Goal: Obtain resource: Download file/media

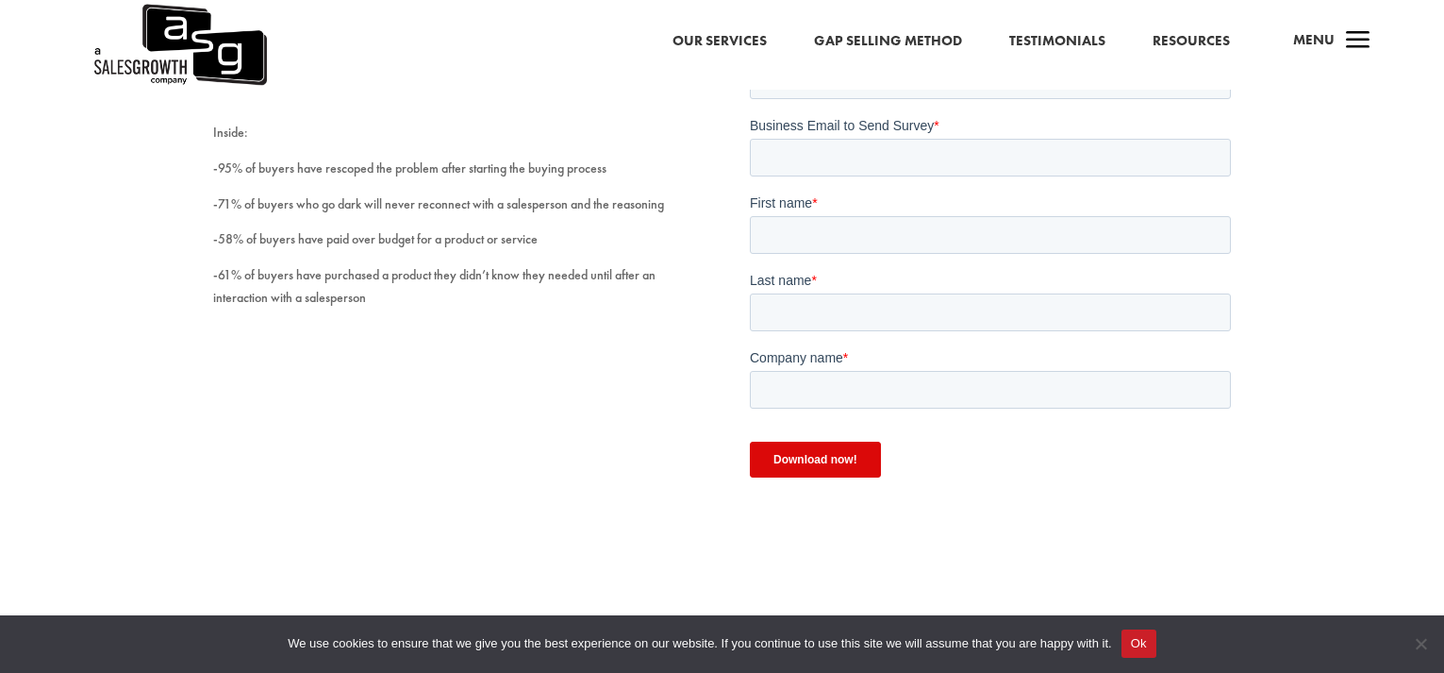
scroll to position [283, 0]
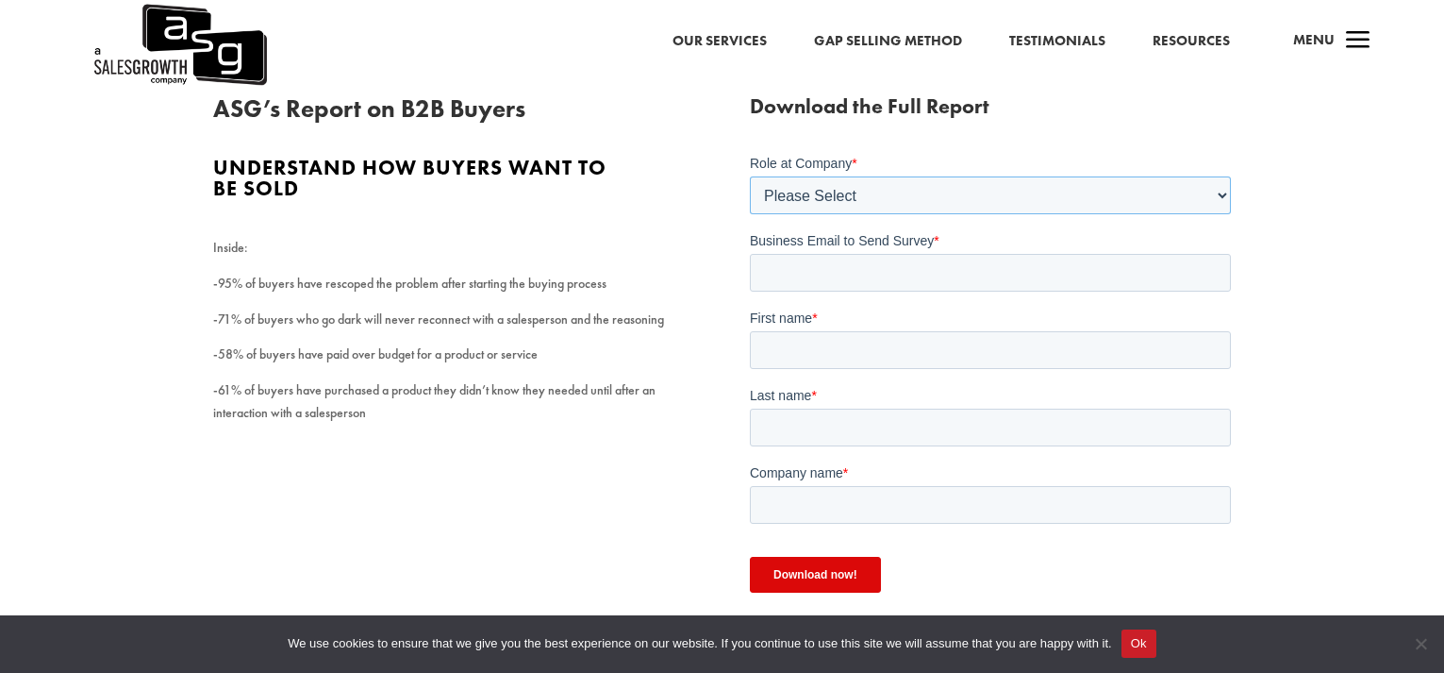
click at [795, 194] on select "Please Select C-Level (CRO, CSO, etc) Senior Leadership (VP of Sales, VP of Ena…" at bounding box center [990, 195] width 481 height 38
select select "Individual Contributor (AE, SDR, CSM, etc)"
click at [750, 176] on select "Please Select C-Level (CRO, CSO, etc) Senior Leadership (VP of Sales, VP of Ena…" at bounding box center [990, 195] width 481 height 38
click at [819, 281] on input "Business Email to Send Survey *" at bounding box center [990, 273] width 481 height 38
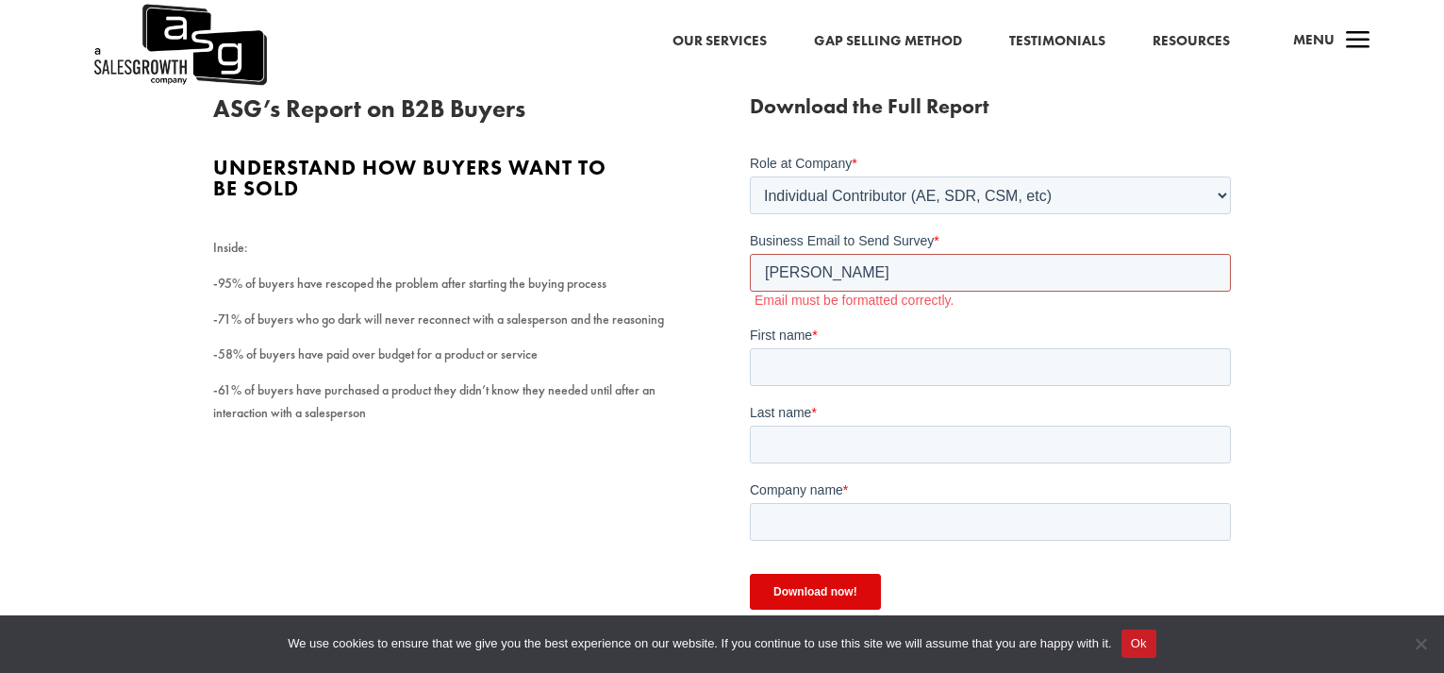
type input "tony@thrivemodal.com"
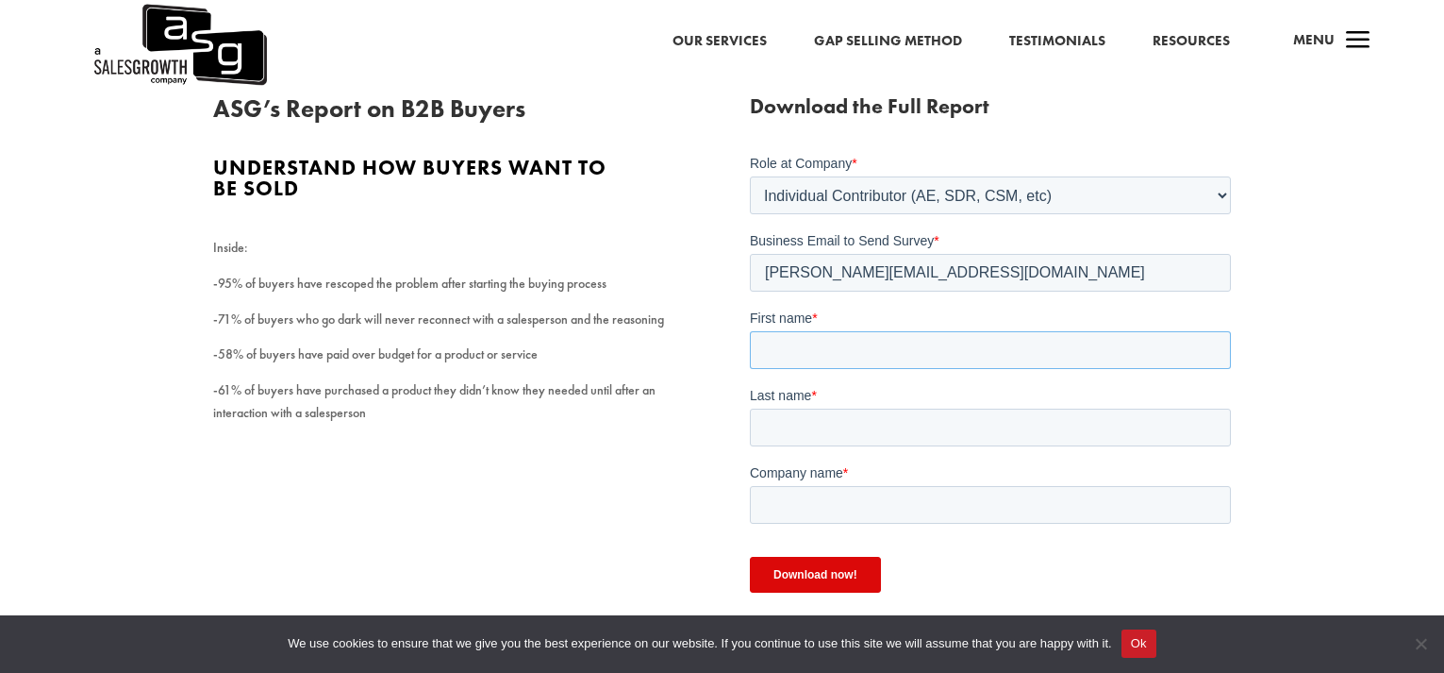
click at [803, 358] on input "First name *" at bounding box center [990, 350] width 481 height 38
type input "Tony"
click at [767, 428] on input "Last name *" at bounding box center [990, 427] width 481 height 38
type input "N"
click at [798, 509] on input "Company name *" at bounding box center [990, 505] width 481 height 38
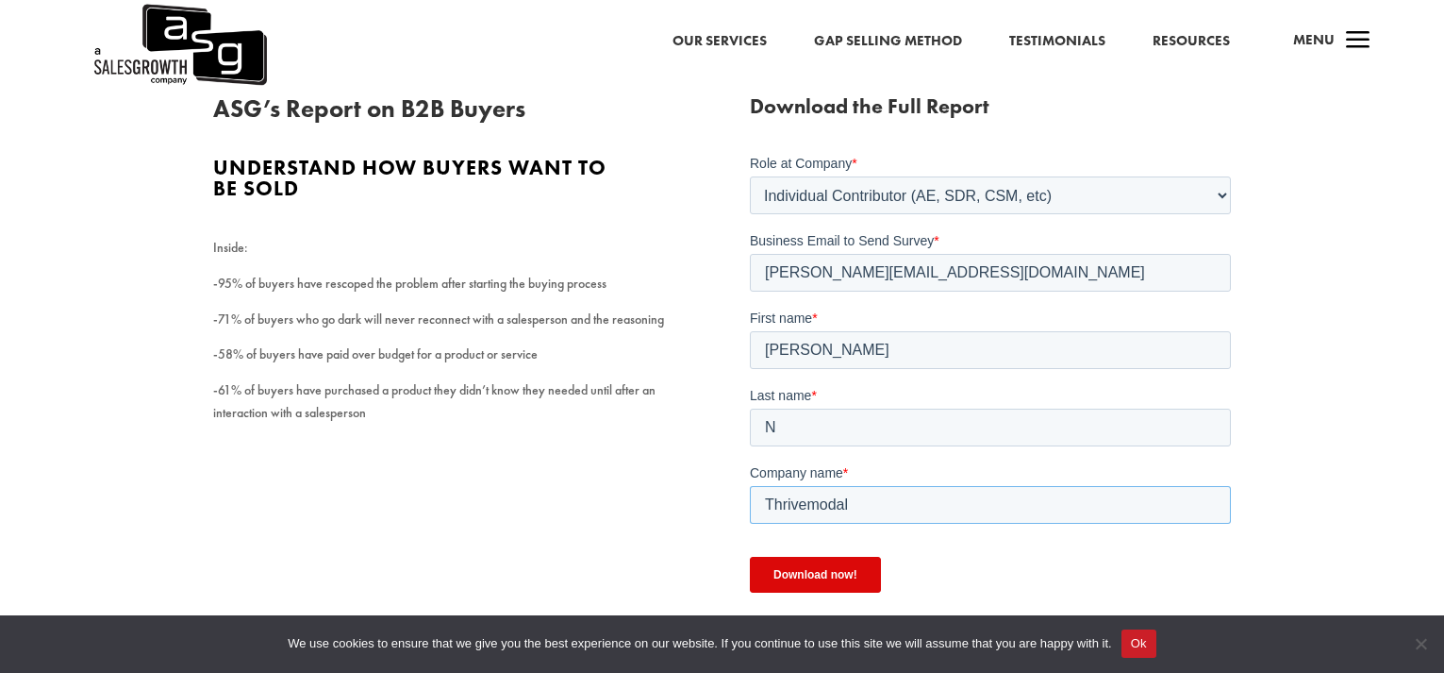
type input "Thrivemodal"
click at [809, 575] on input "Download now!" at bounding box center [815, 575] width 131 height 36
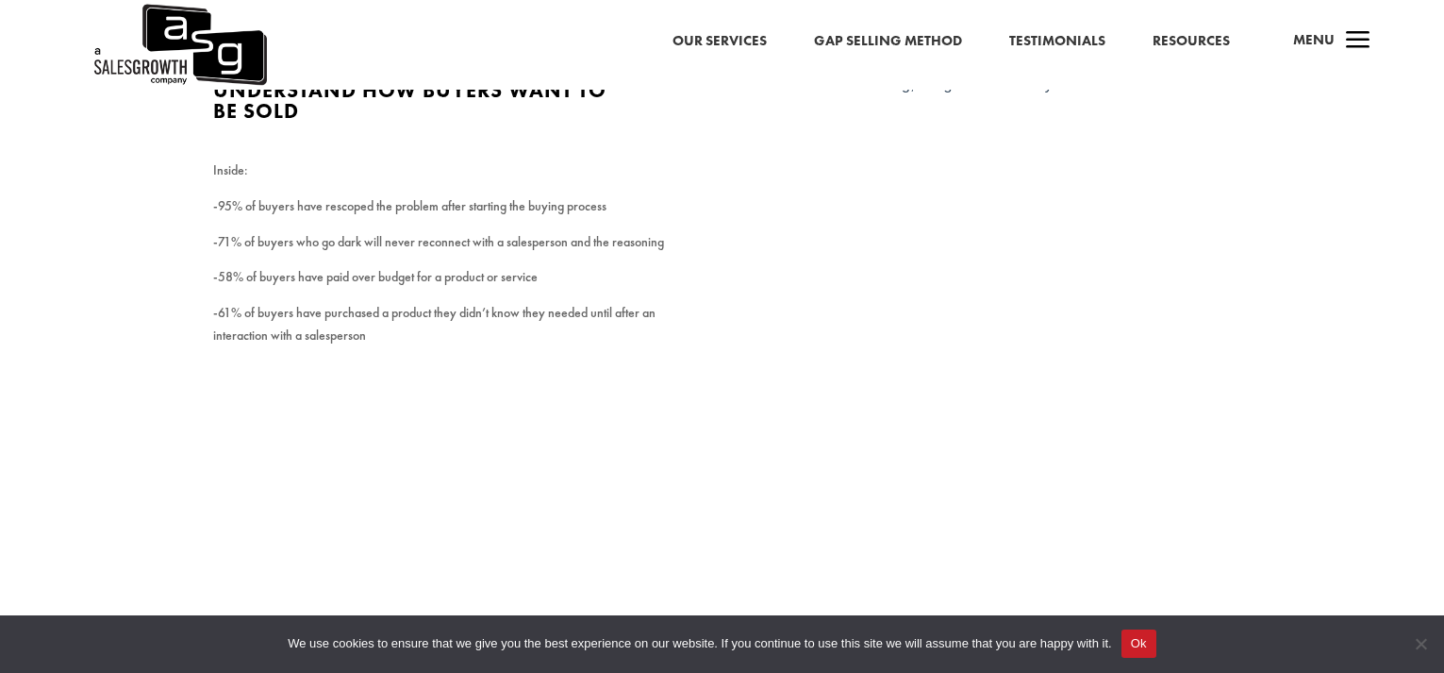
scroll to position [377, 0]
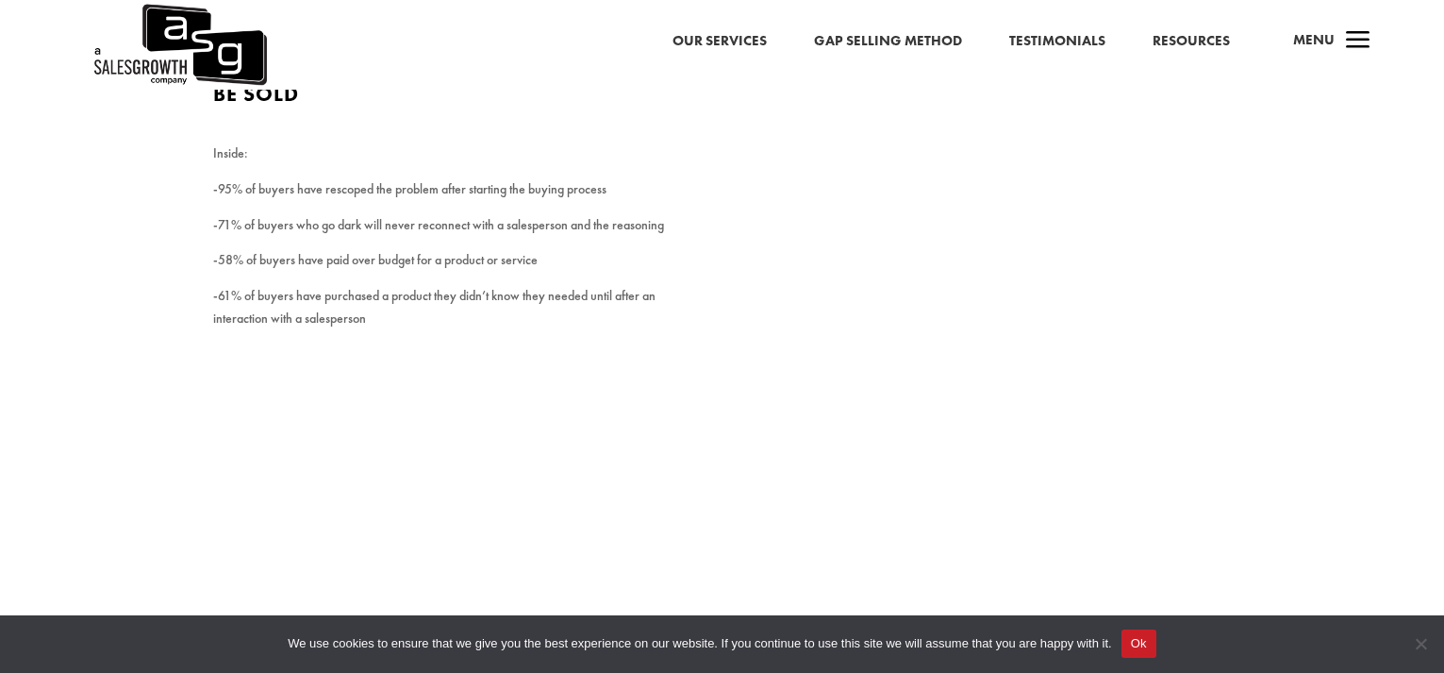
click at [737, 38] on link "Our Services" at bounding box center [720, 41] width 94 height 25
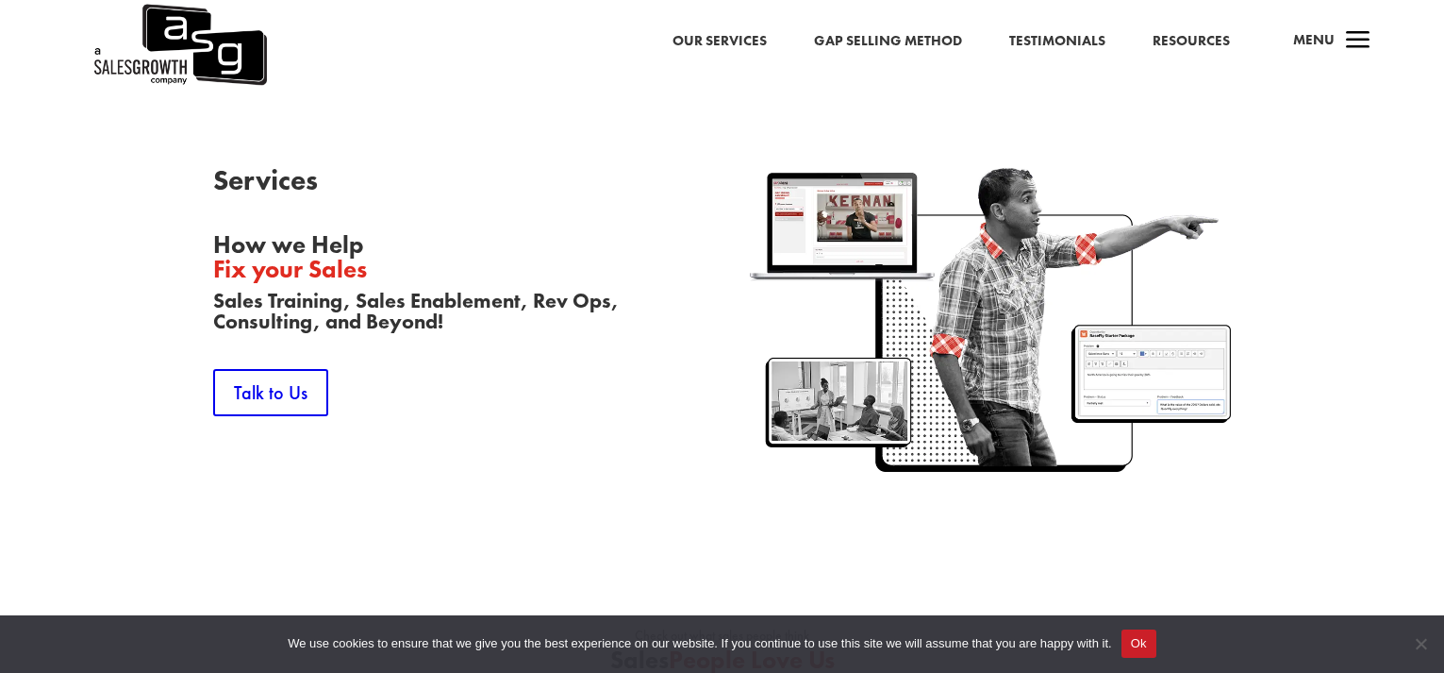
click at [885, 48] on link "Gap Selling Method" at bounding box center [888, 41] width 148 height 25
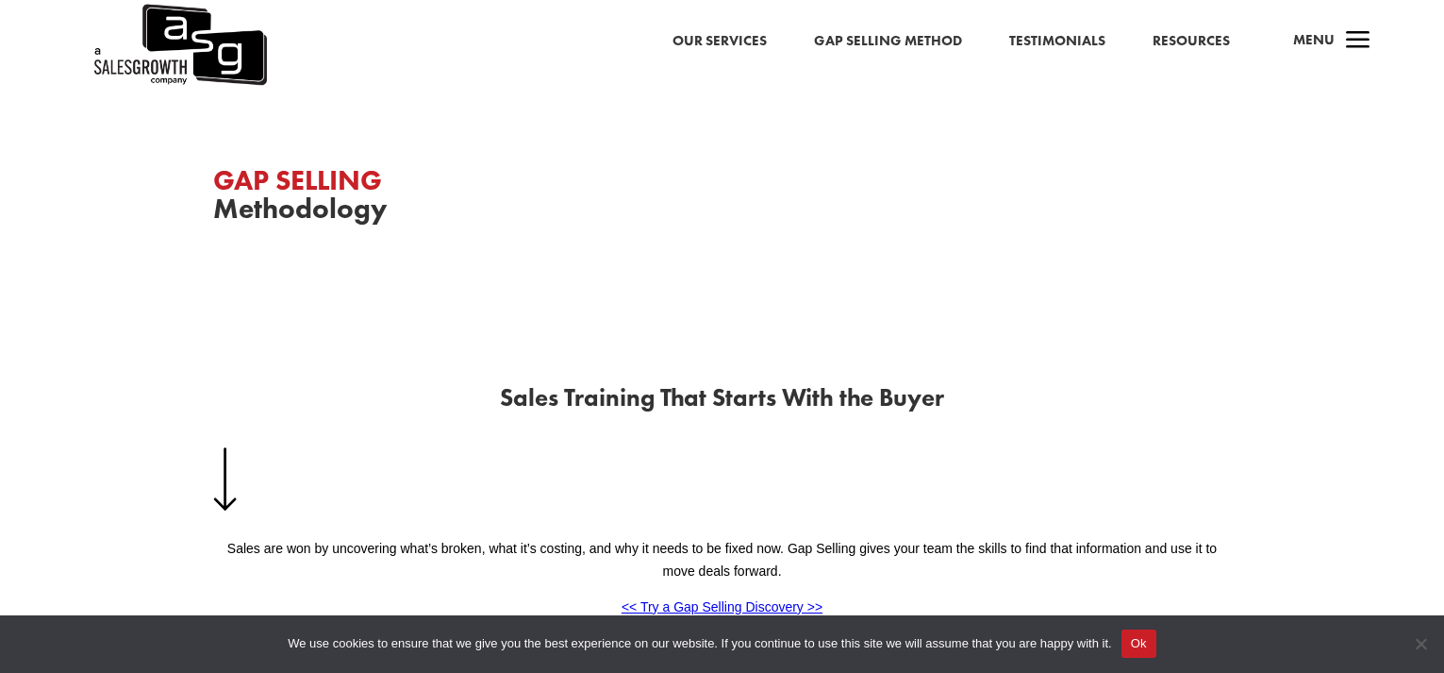
click at [1193, 45] on link "Resources" at bounding box center [1191, 41] width 77 height 25
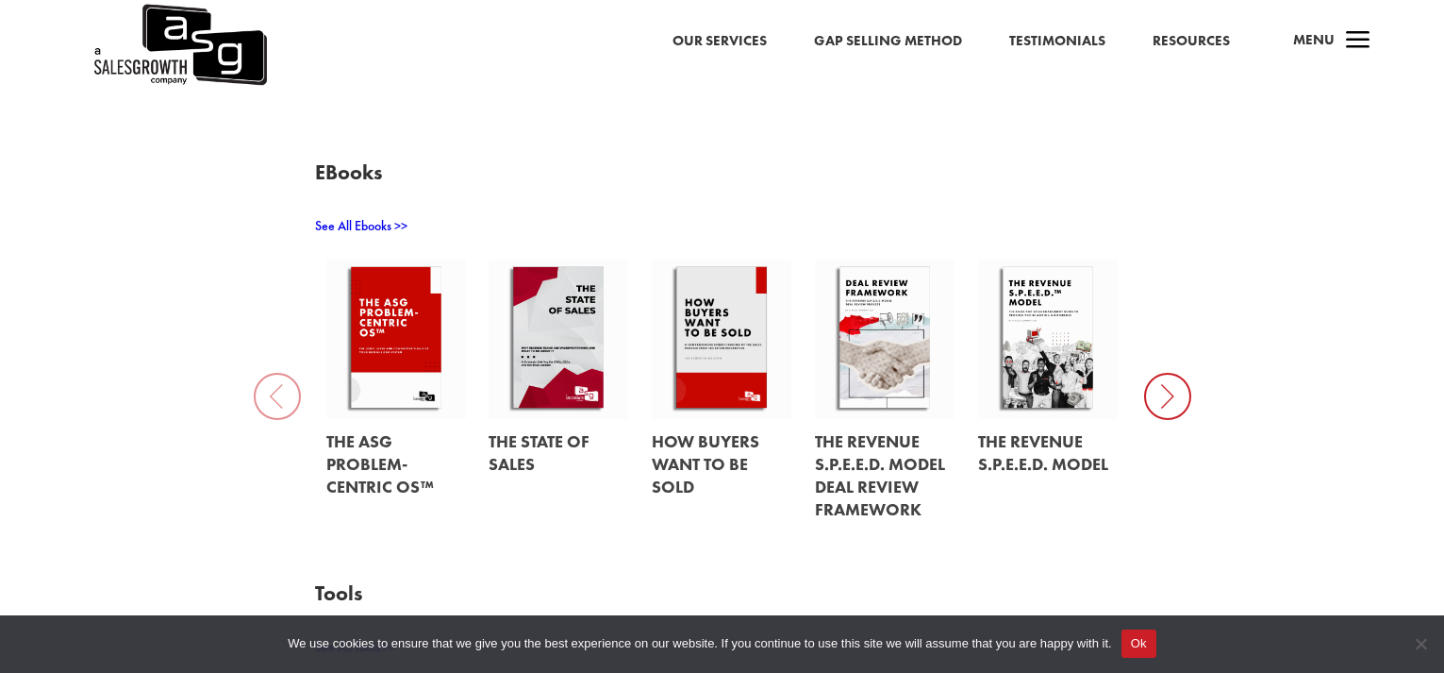
scroll to position [660, 0]
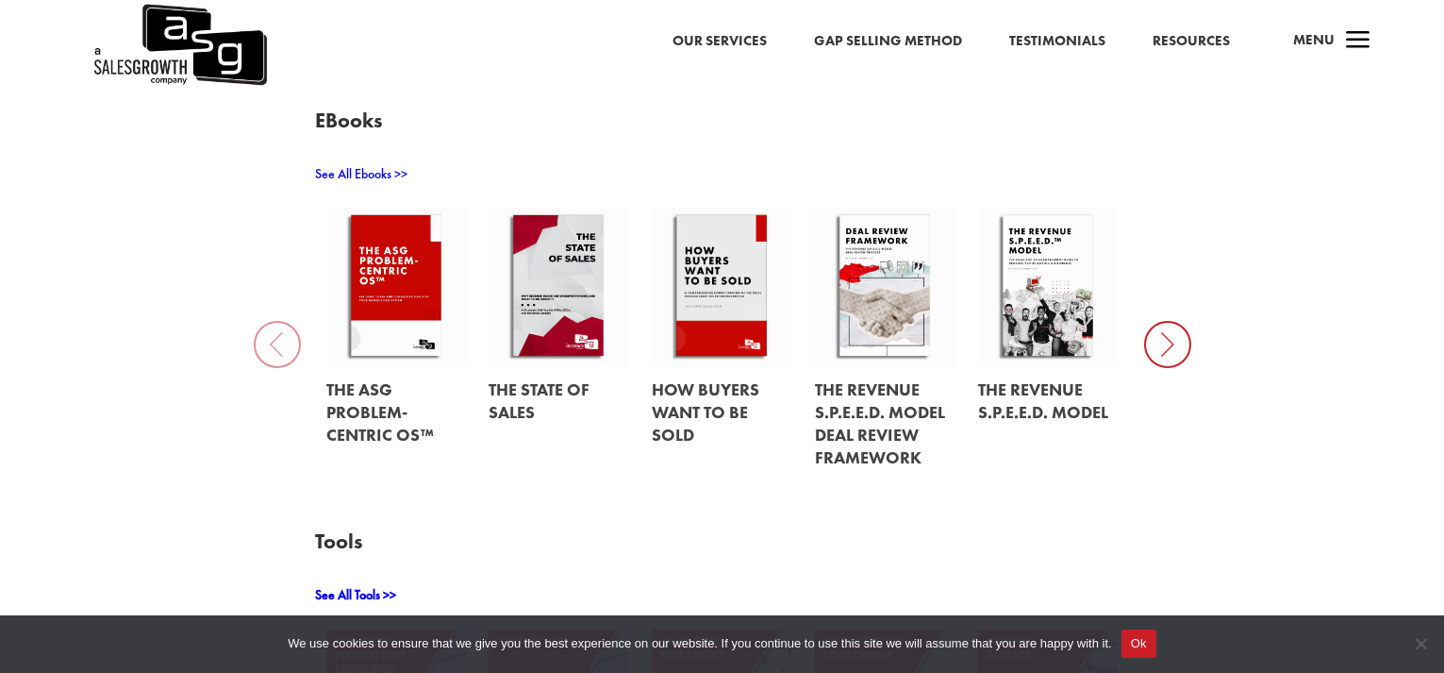
click at [1172, 344] on icon at bounding box center [1167, 344] width 47 height 47
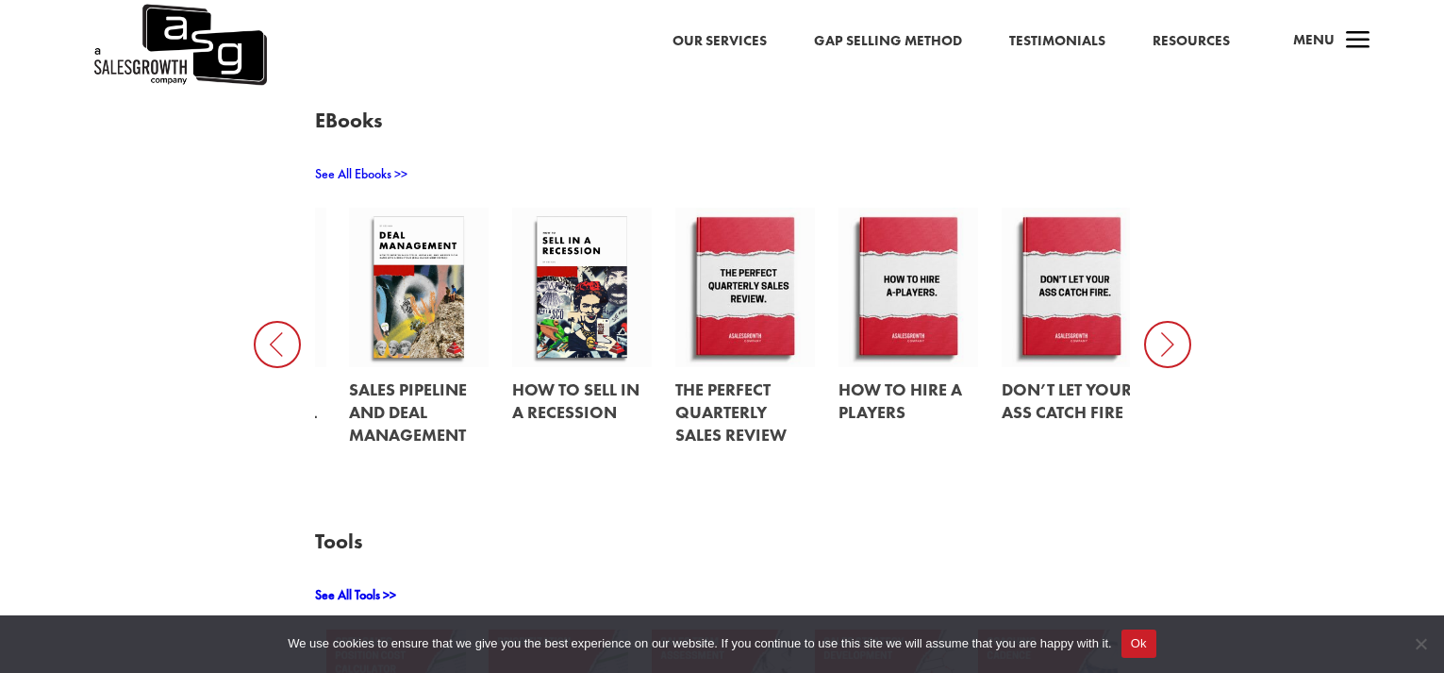
click at [1161, 348] on icon at bounding box center [1167, 344] width 47 height 47
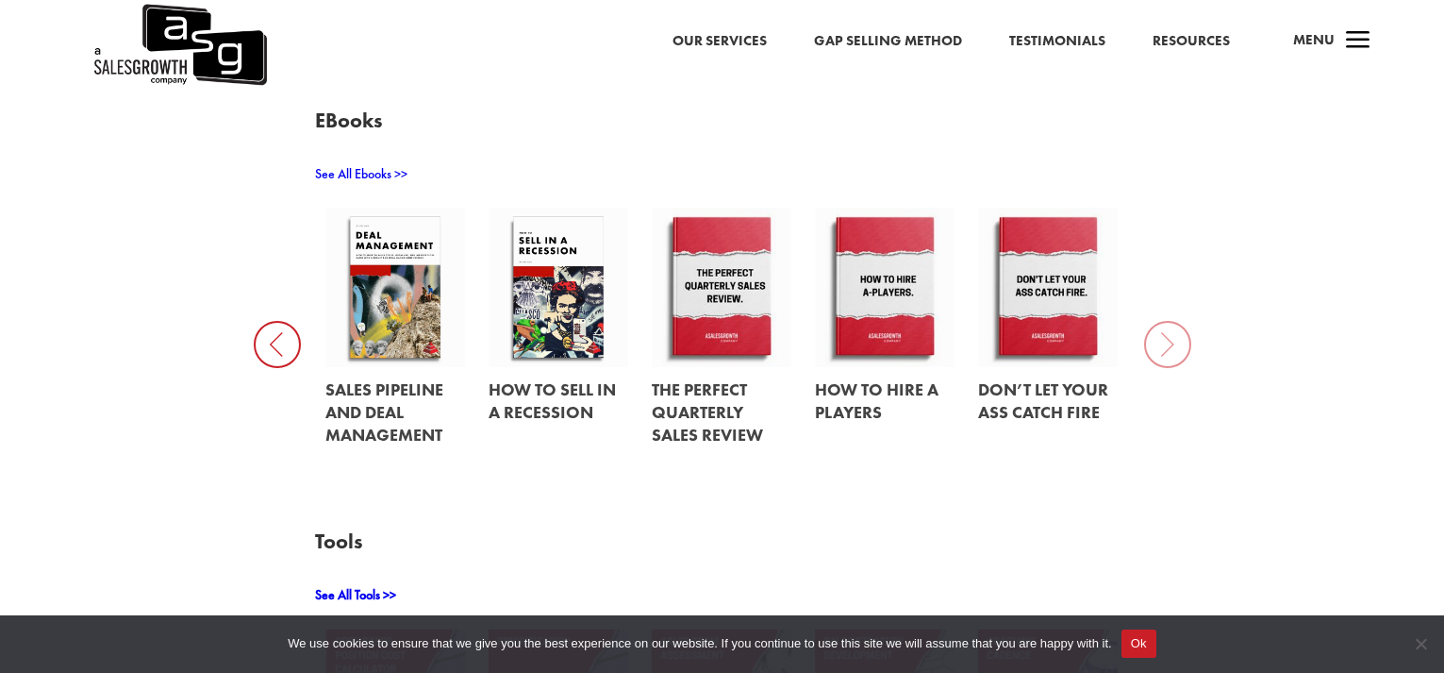
click at [288, 352] on icon at bounding box center [277, 344] width 47 height 47
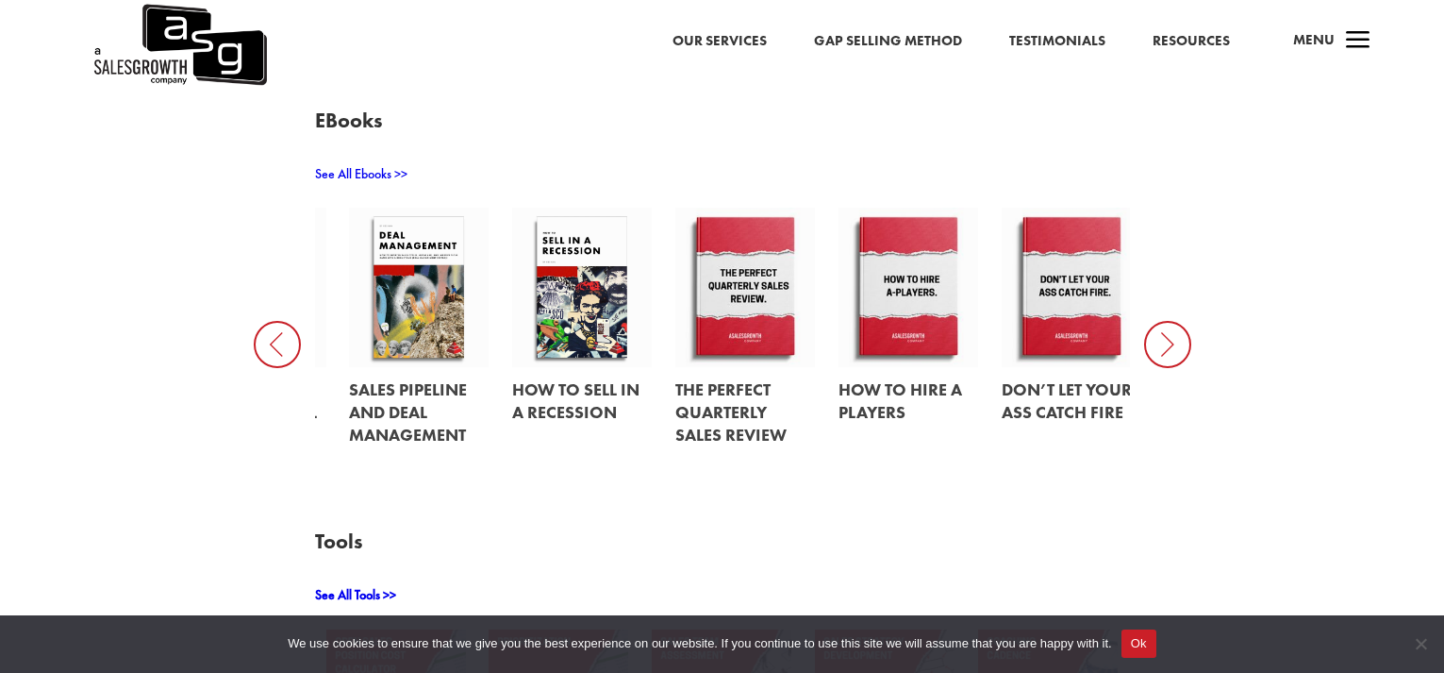
click at [281, 341] on icon at bounding box center [277, 344] width 47 height 47
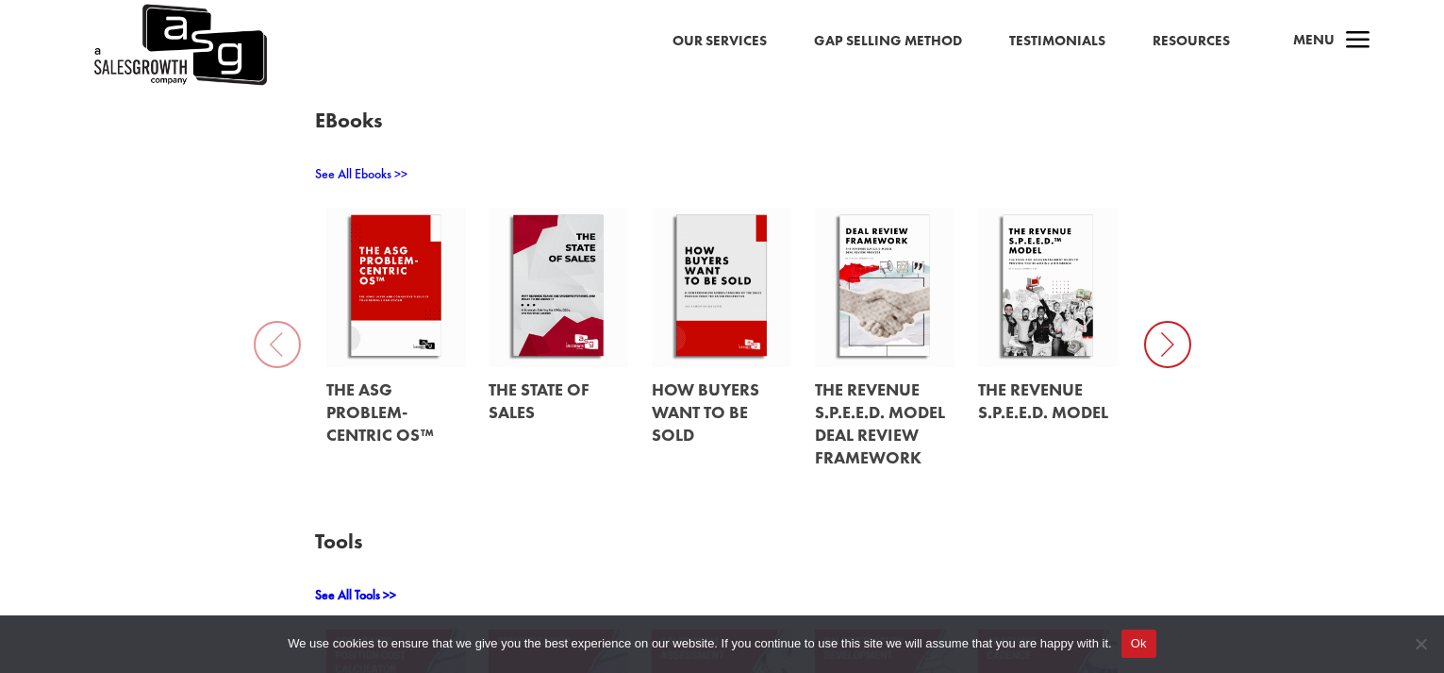
click at [547, 298] on link at bounding box center [559, 287] width 140 height 158
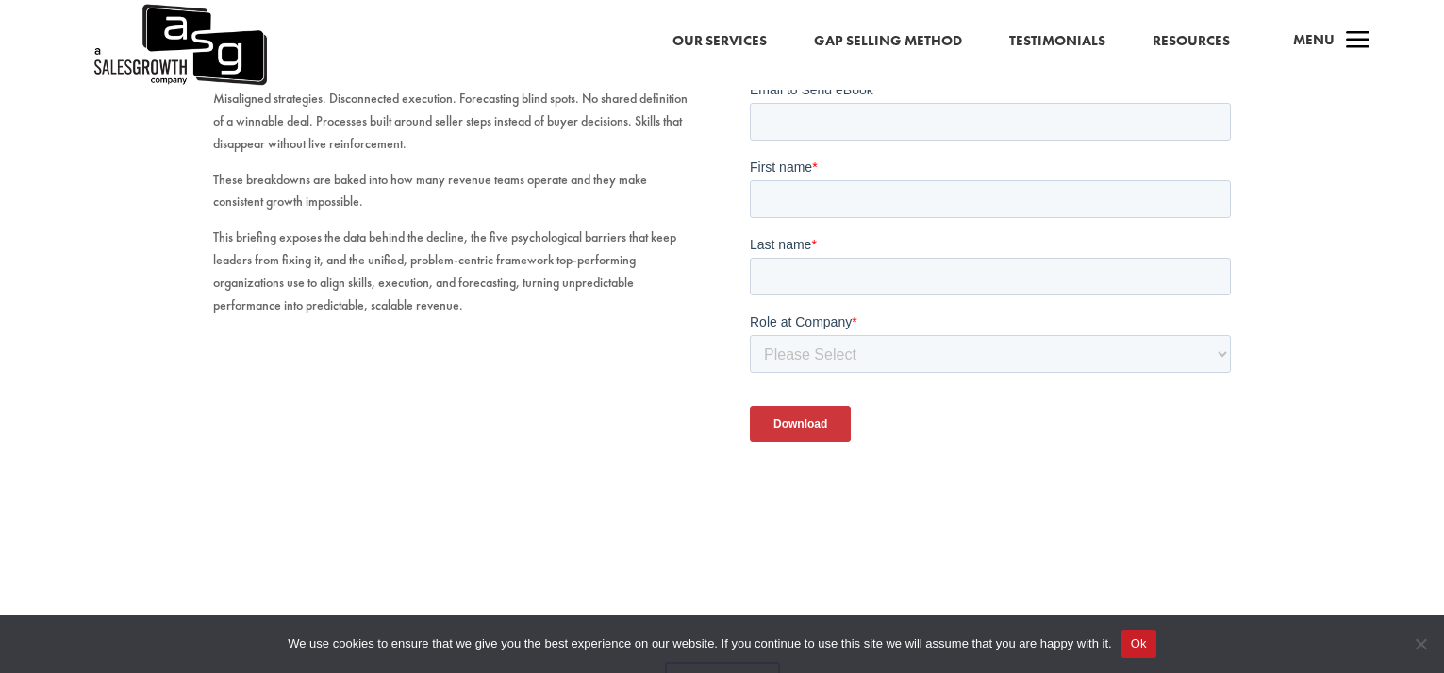
scroll to position [94, 0]
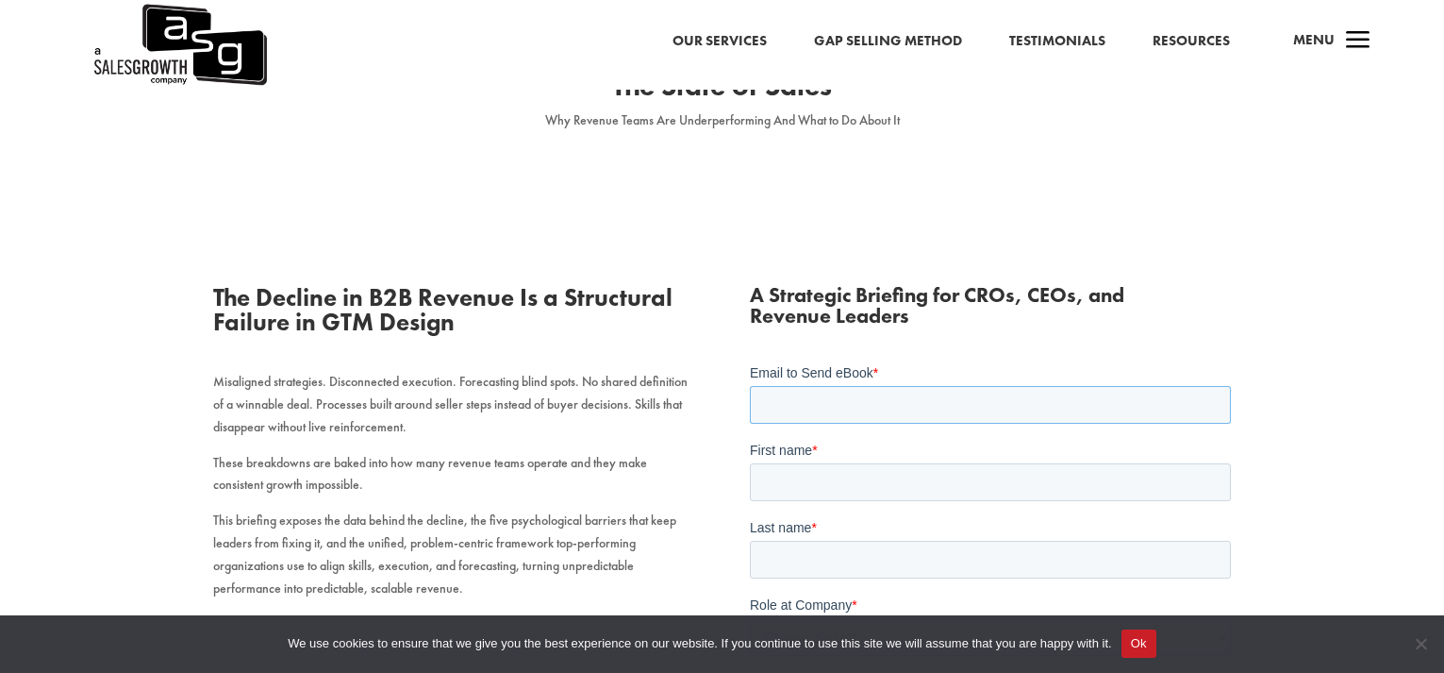
click at [779, 408] on input "Email to Send eBook *" at bounding box center [990, 405] width 481 height 38
type input "[EMAIL_ADDRESS][DOMAIN_NAME]"
type input "[PERSON_NAME]"
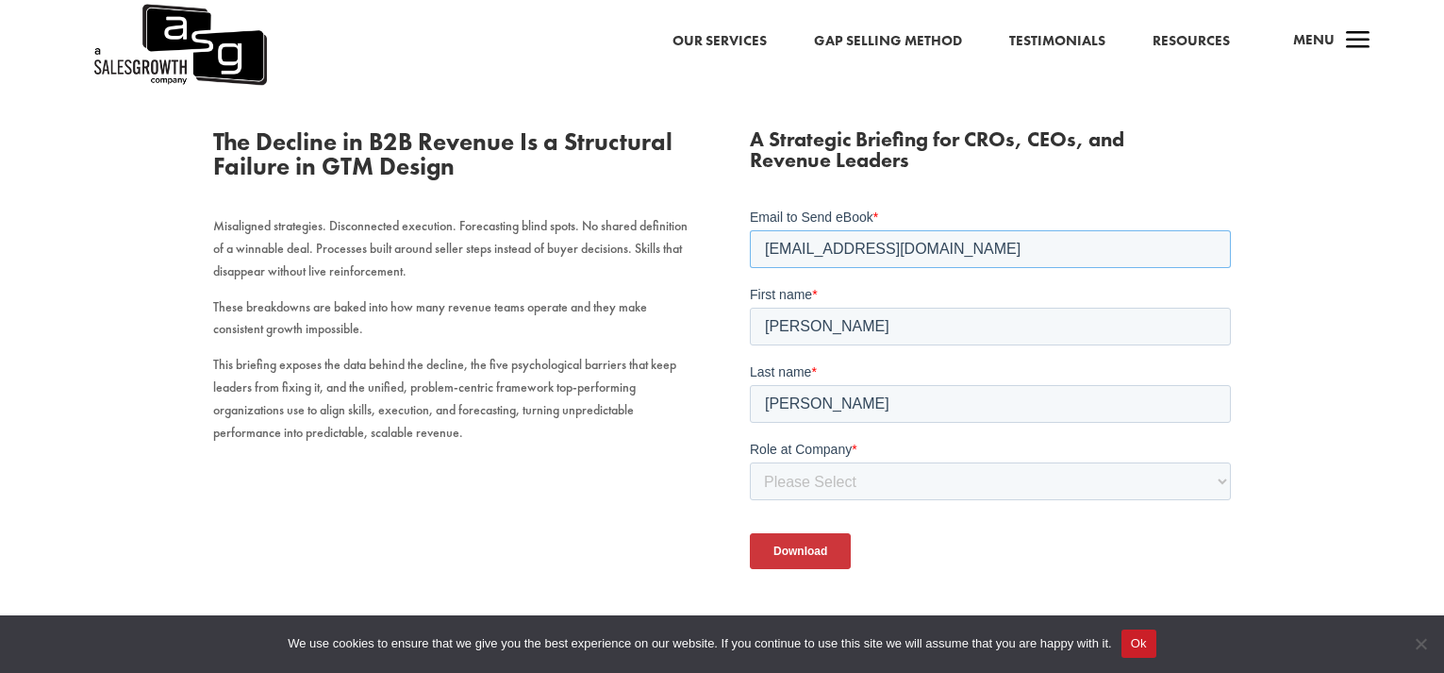
scroll to position [283, 0]
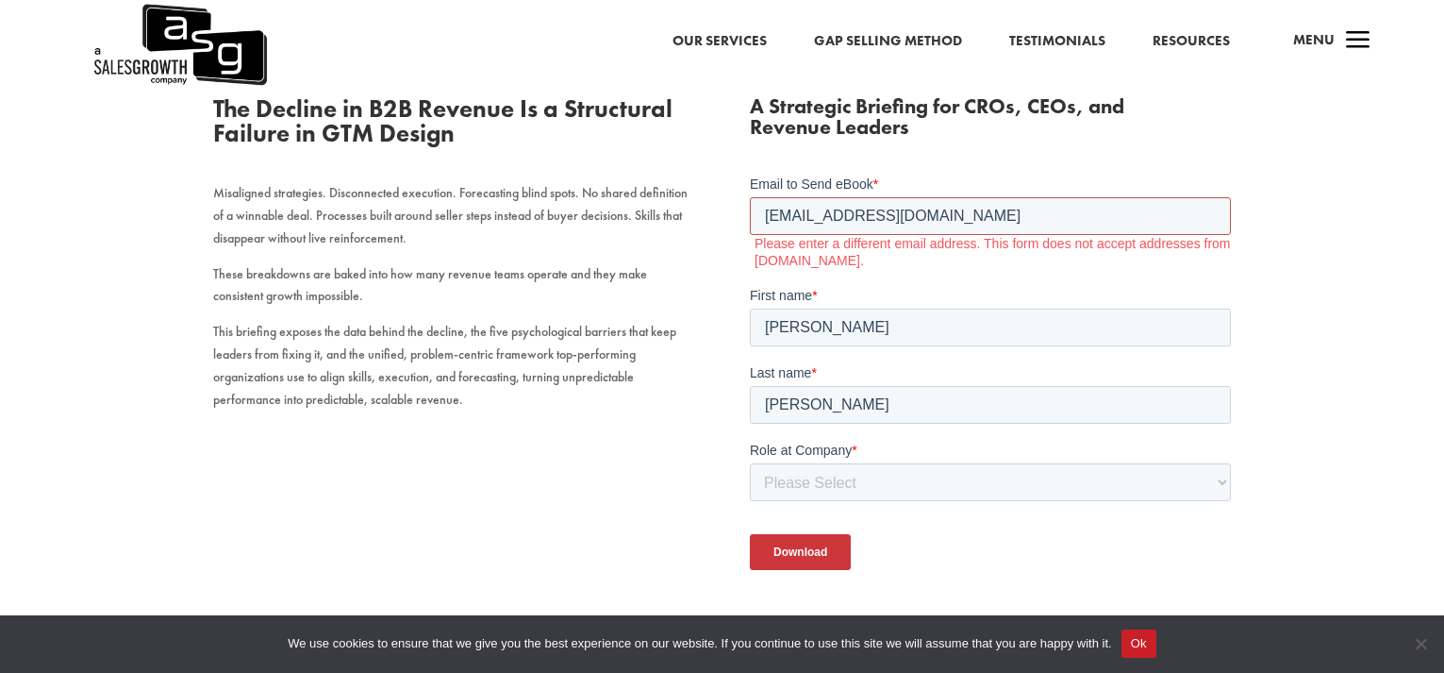
click at [923, 218] on input "[EMAIL_ADDRESS][DOMAIN_NAME]" at bounding box center [990, 216] width 481 height 38
drag, startPoint x: 924, startPoint y: 217, endPoint x: 755, endPoint y: 220, distance: 169.8
click at [755, 220] on input "[EMAIL_ADDRESS][DOMAIN_NAME]" at bounding box center [990, 216] width 481 height 38
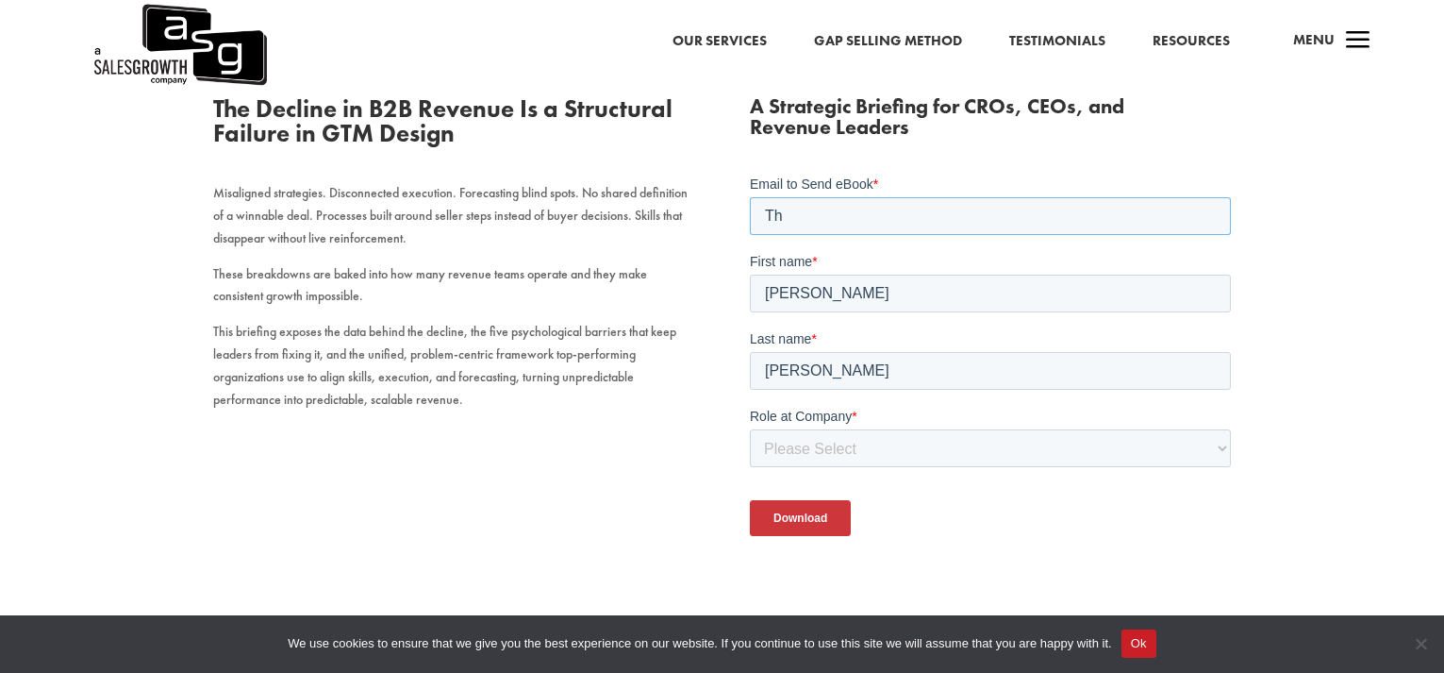
type input "T"
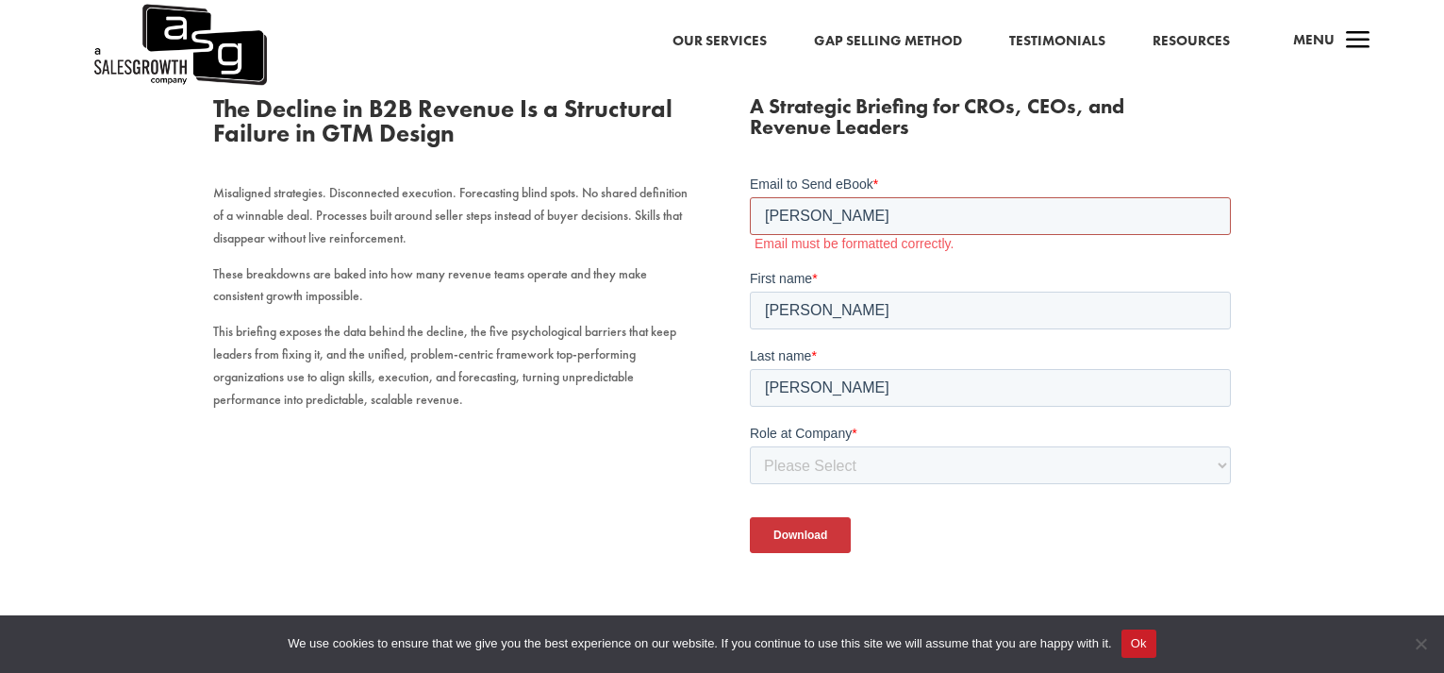
type input "[PERSON_NAME][EMAIL_ADDRESS][DOMAIN_NAME]"
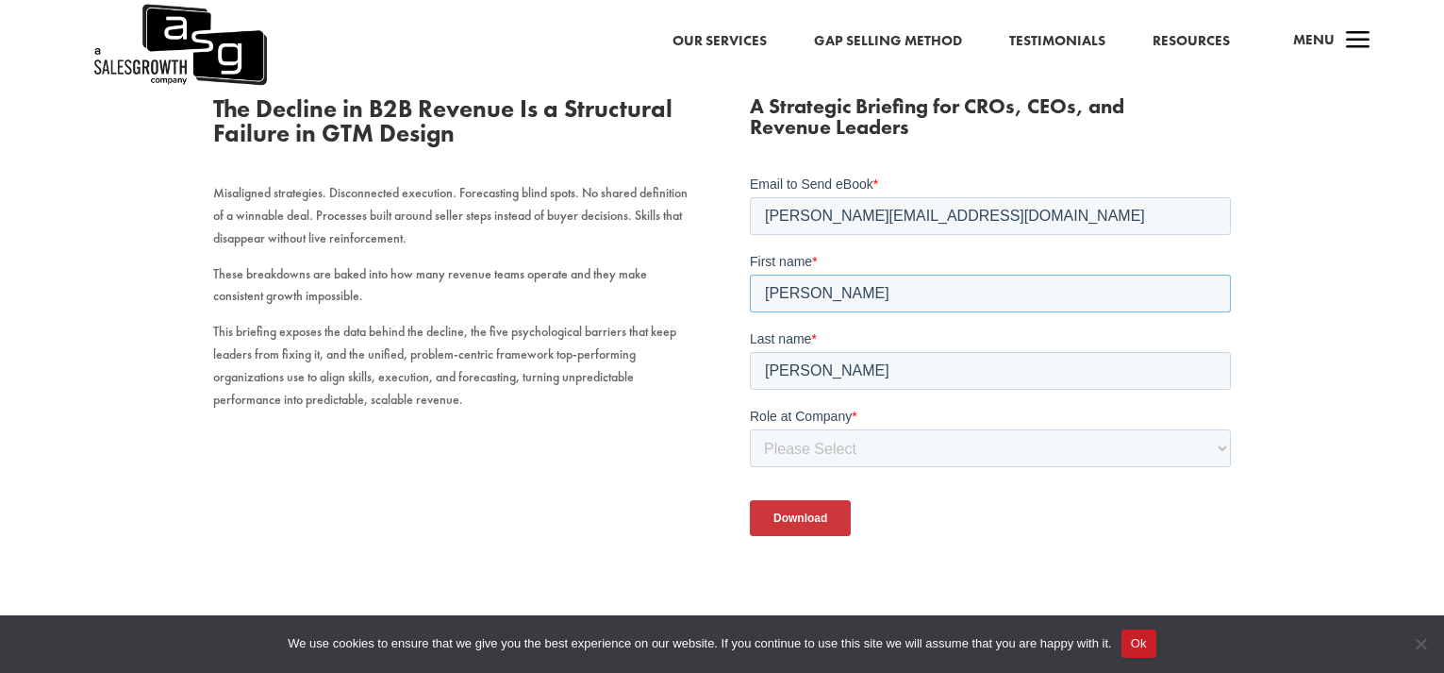
drag, startPoint x: 845, startPoint y: 297, endPoint x: 723, endPoint y: 291, distance: 122.8
click at [750, 291] on html "Email to Send eBook * [PERSON_NAME][EMAIL_ADDRESS][DOMAIN_NAME] First name * [P…" at bounding box center [990, 389] width 481 height 428
type input "[PERSON_NAME]"
drag, startPoint x: 857, startPoint y: 376, endPoint x: 740, endPoint y: 374, distance: 117.0
click at [750, 374] on html "Email to Send eBook * [PERSON_NAME][EMAIL_ADDRESS][DOMAIN_NAME] First name * [P…" at bounding box center [990, 389] width 481 height 428
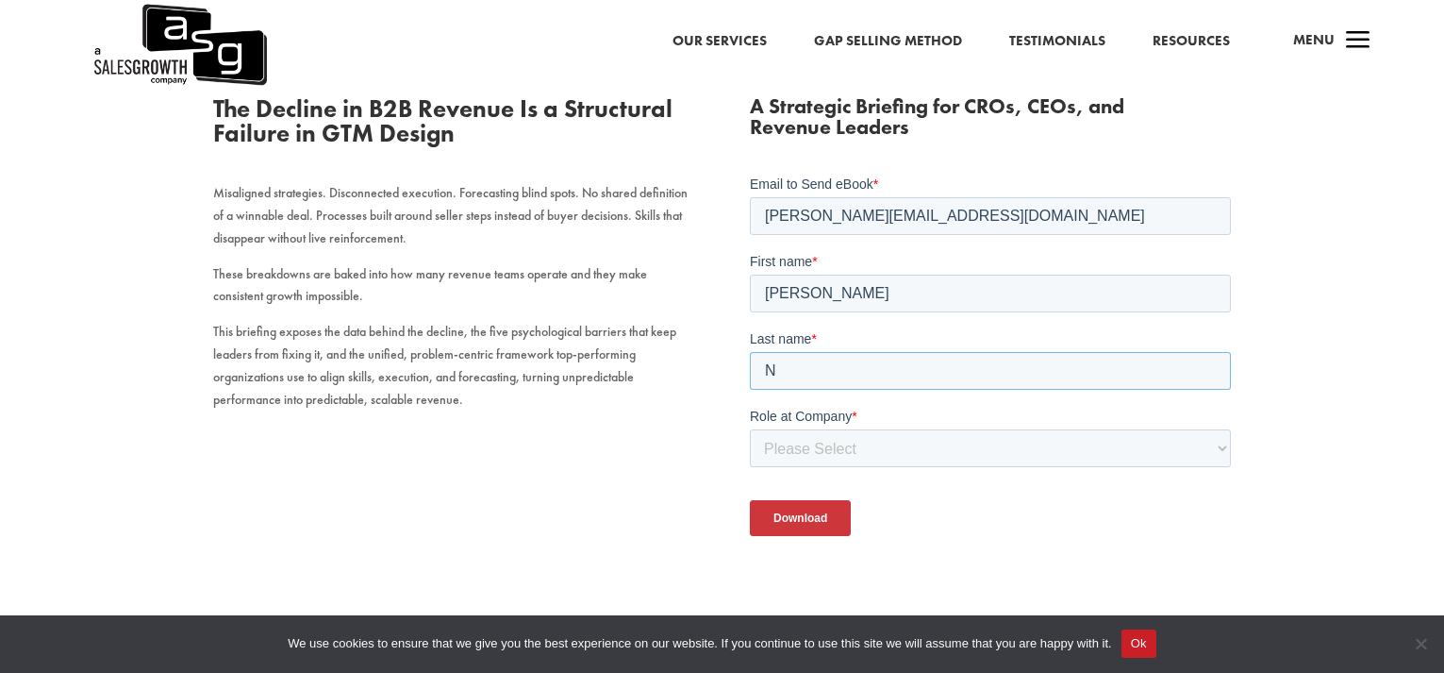
type input "N"
click at [943, 557] on body "Email to Send eBook * [PERSON_NAME][EMAIL_ADDRESS][DOMAIN_NAME] First name * [P…" at bounding box center [990, 380] width 481 height 411
click at [895, 441] on select "Please Select C-Level (CRO, CSO, etc) Senior Leadership (VP of Sales, VP of Ena…" at bounding box center [990, 448] width 481 height 38
select select "Individual Contributor (AE, SDR, CSM, etc)"
click at [750, 429] on select "Please Select C-Level (CRO, CSO, etc) Senior Leadership (VP of Sales, VP of Ena…" at bounding box center [990, 448] width 481 height 38
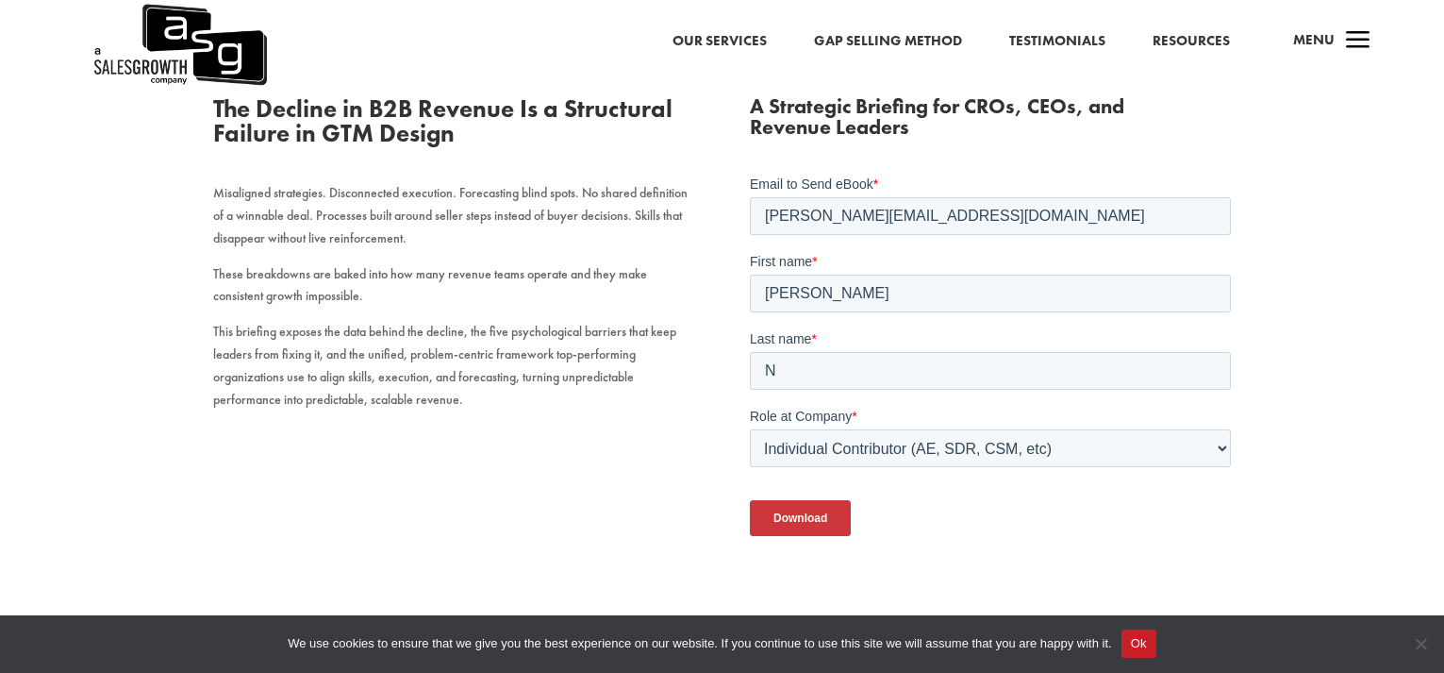
click at [790, 529] on input "Download" at bounding box center [800, 518] width 101 height 36
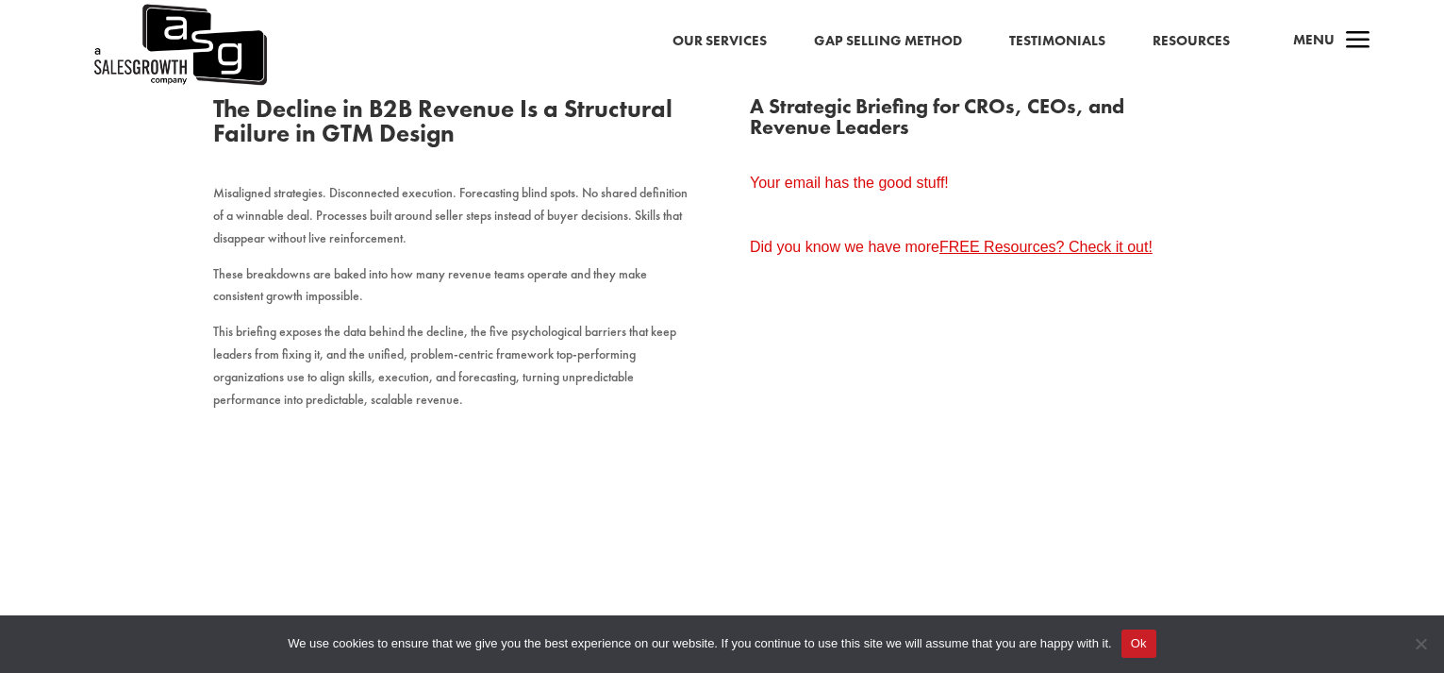
click at [1020, 246] on link "FREE Resources? Check it out!" at bounding box center [1046, 247] width 213 height 16
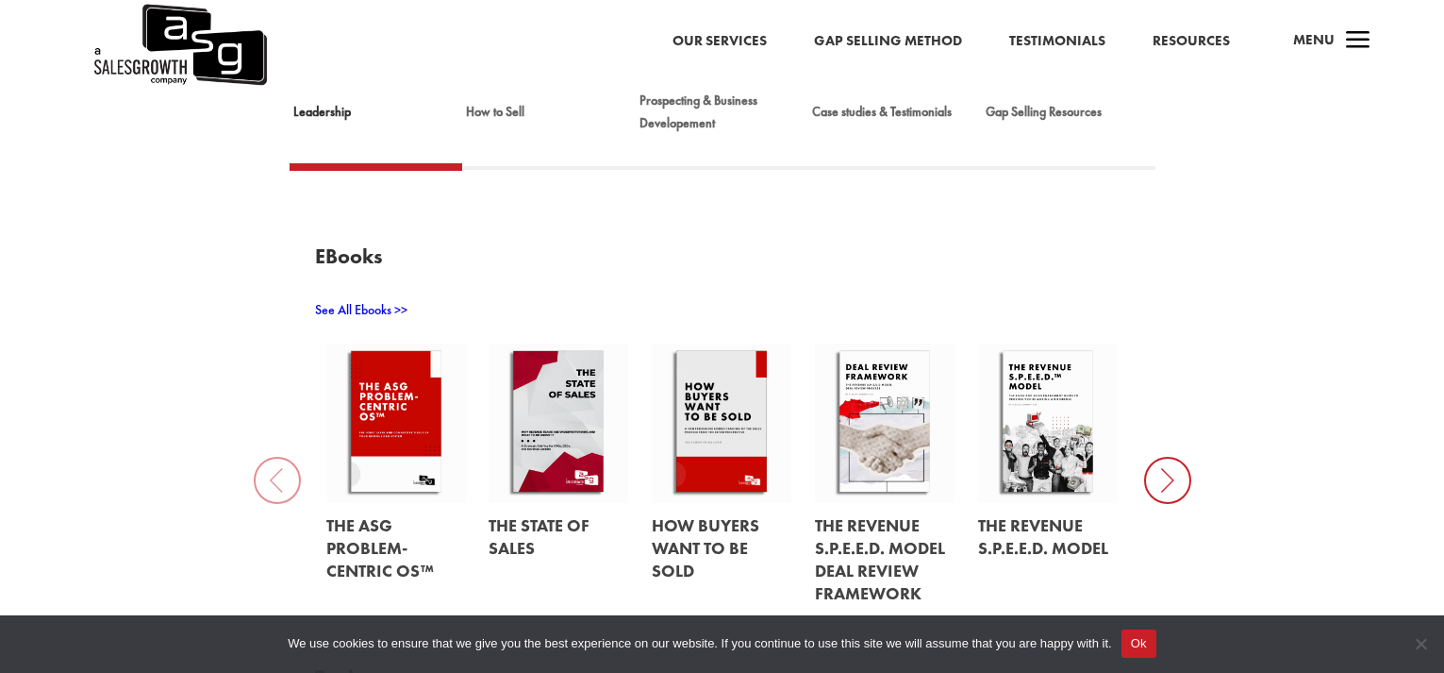
scroll to position [566, 0]
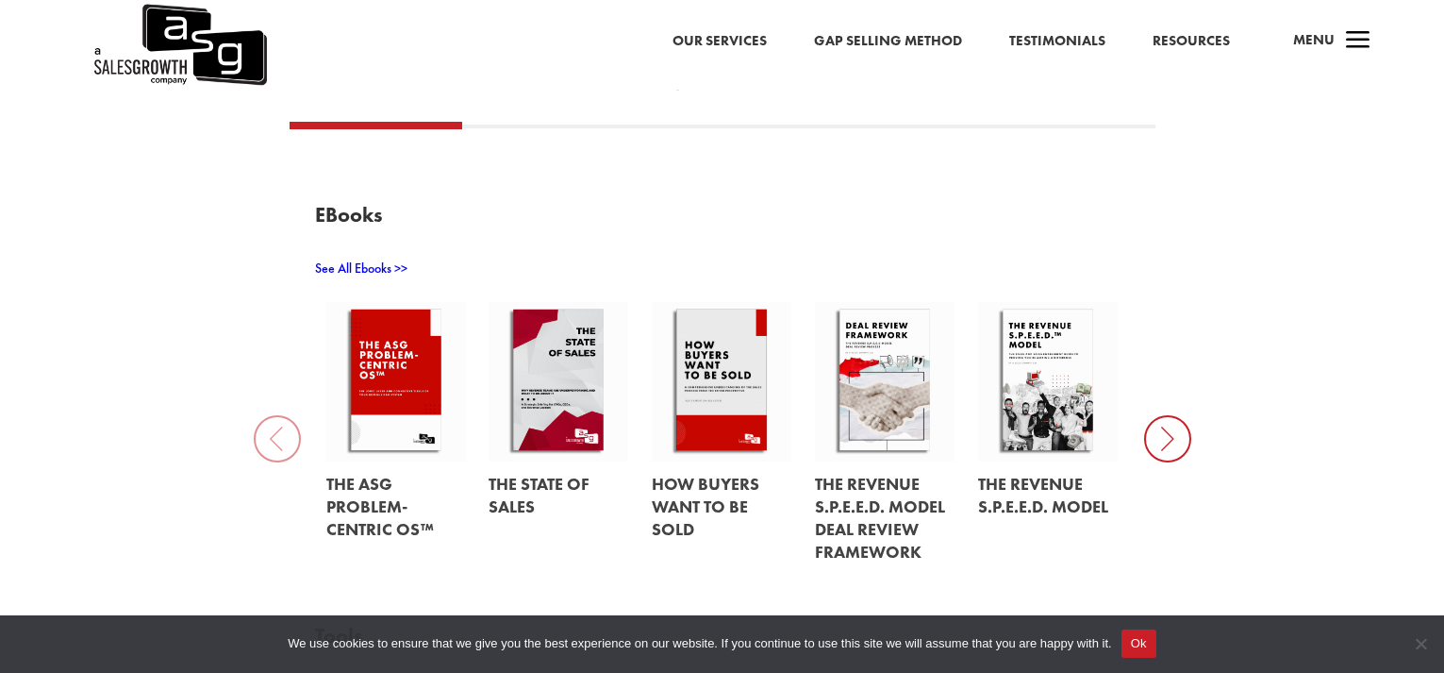
click at [400, 405] on link at bounding box center [396, 381] width 140 height 158
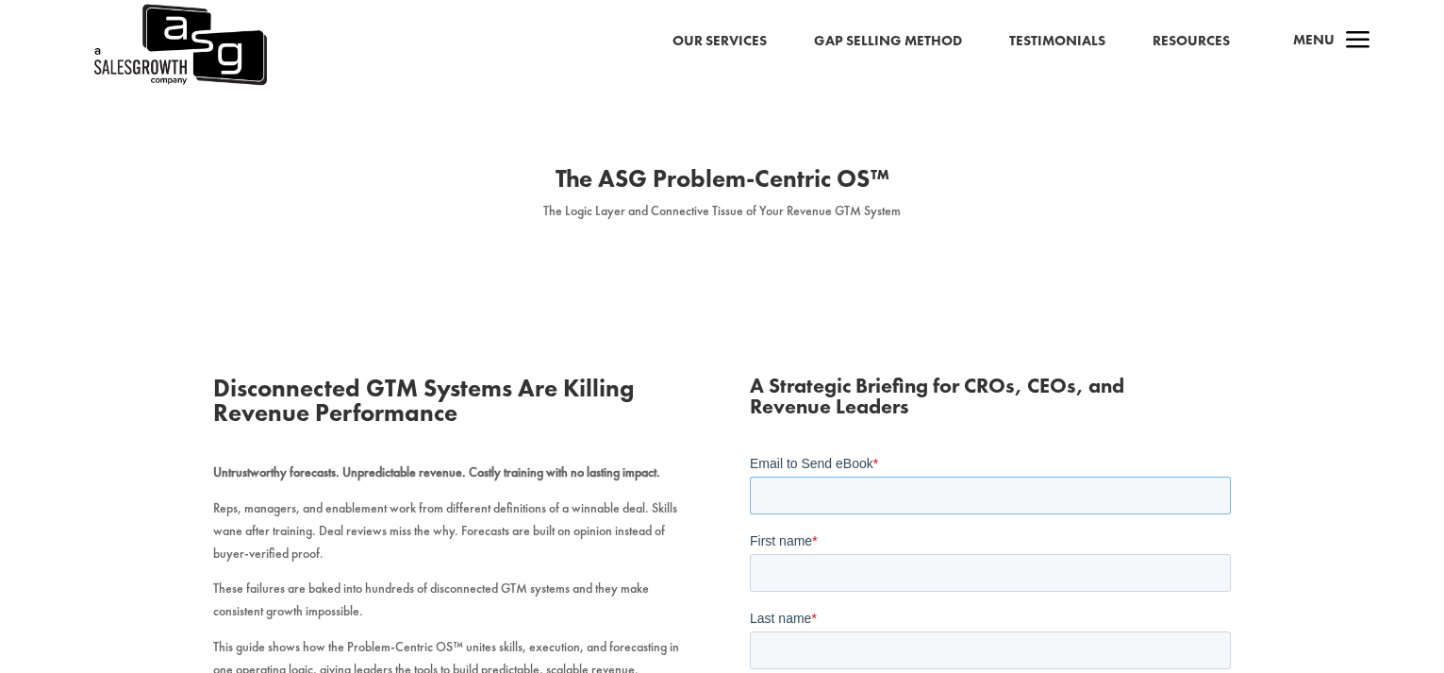
click at [787, 496] on input "Email to Send eBook *" at bounding box center [990, 495] width 481 height 38
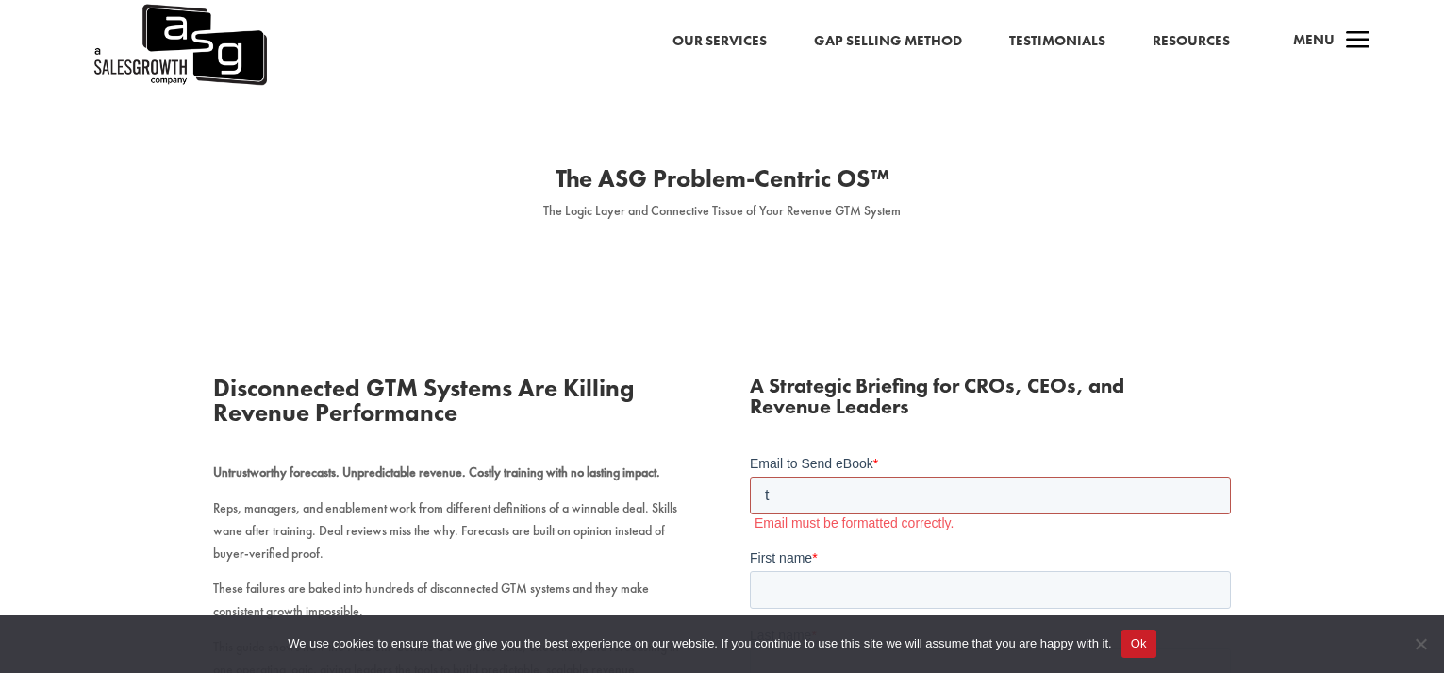
type input "tony@thrivemodal.com"
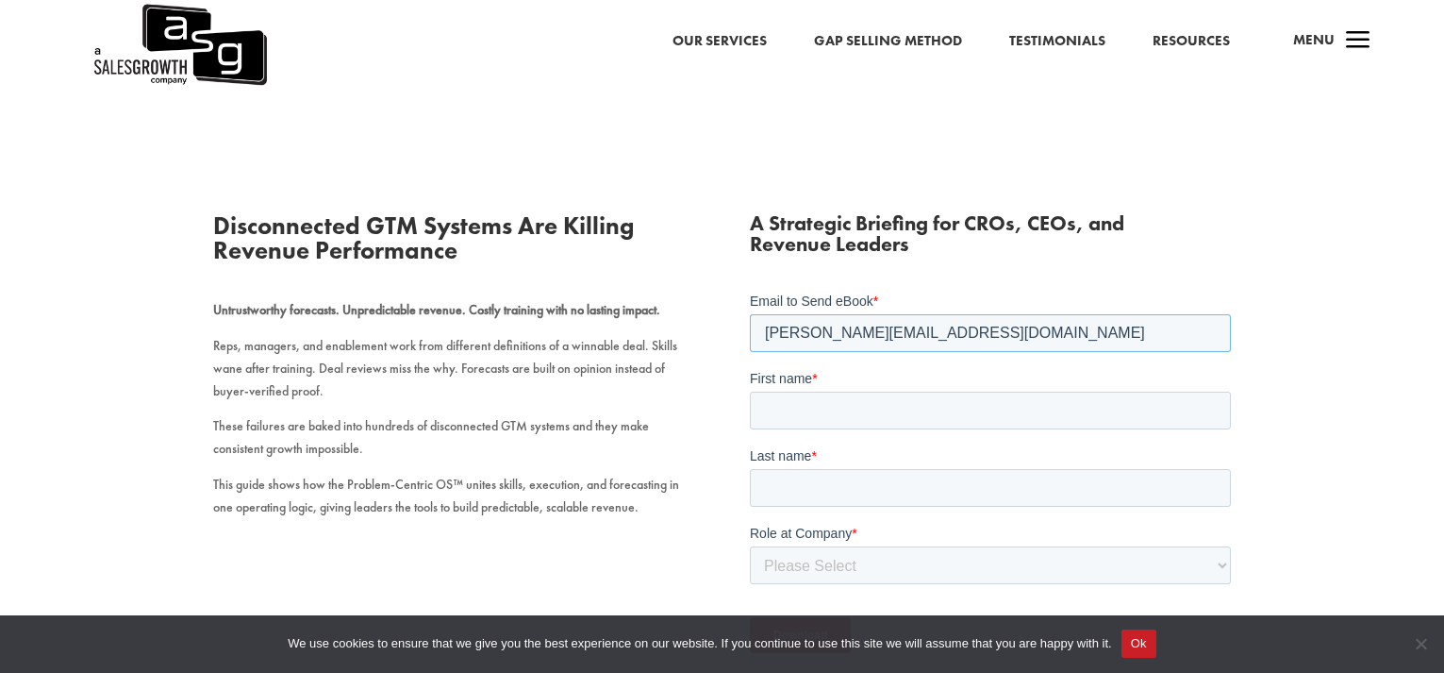
scroll to position [189, 0]
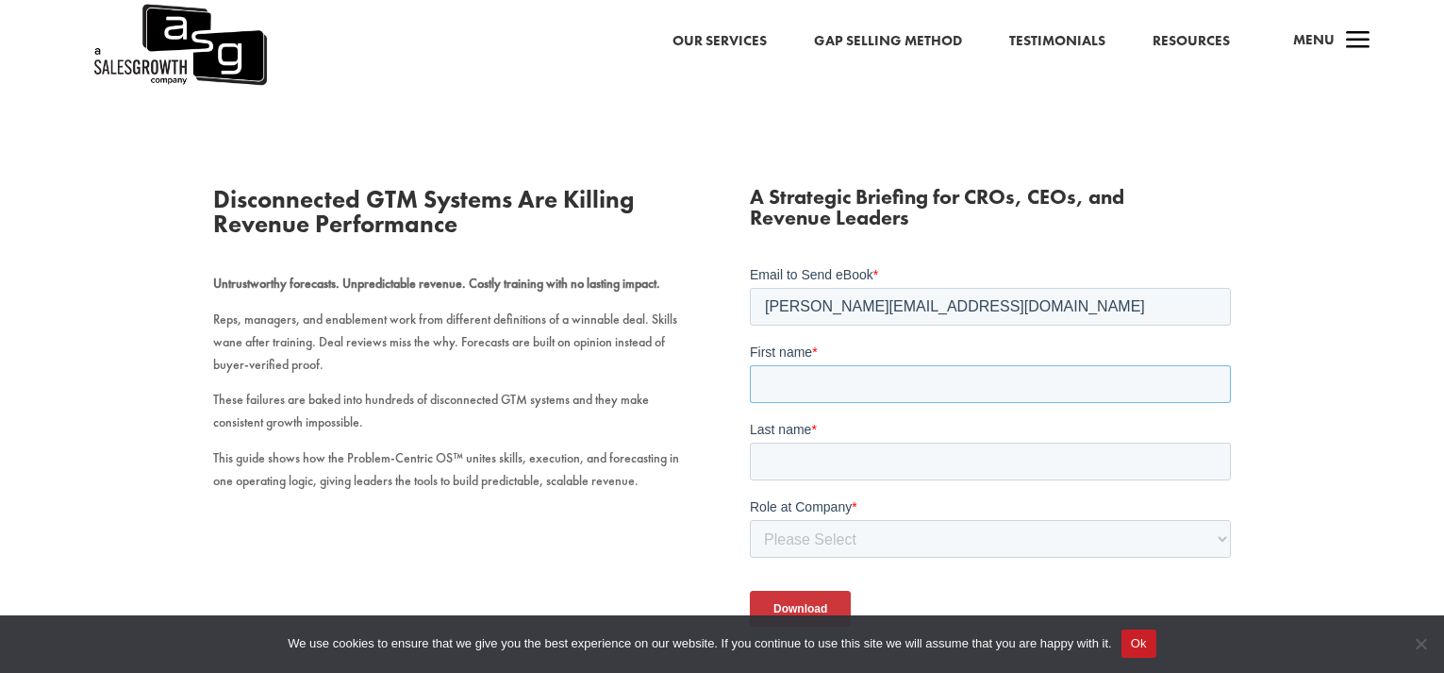
click at [813, 386] on input "First name *" at bounding box center [990, 384] width 481 height 38
type input "[PERSON_NAME]"
click at [814, 472] on input "Last name *" at bounding box center [990, 461] width 481 height 38
type input "n"
click at [698, 554] on div "Disconnected GTM Systems Are Killing Revenue Performance Untrustworthy forecast…" at bounding box center [722, 431] width 1019 height 541
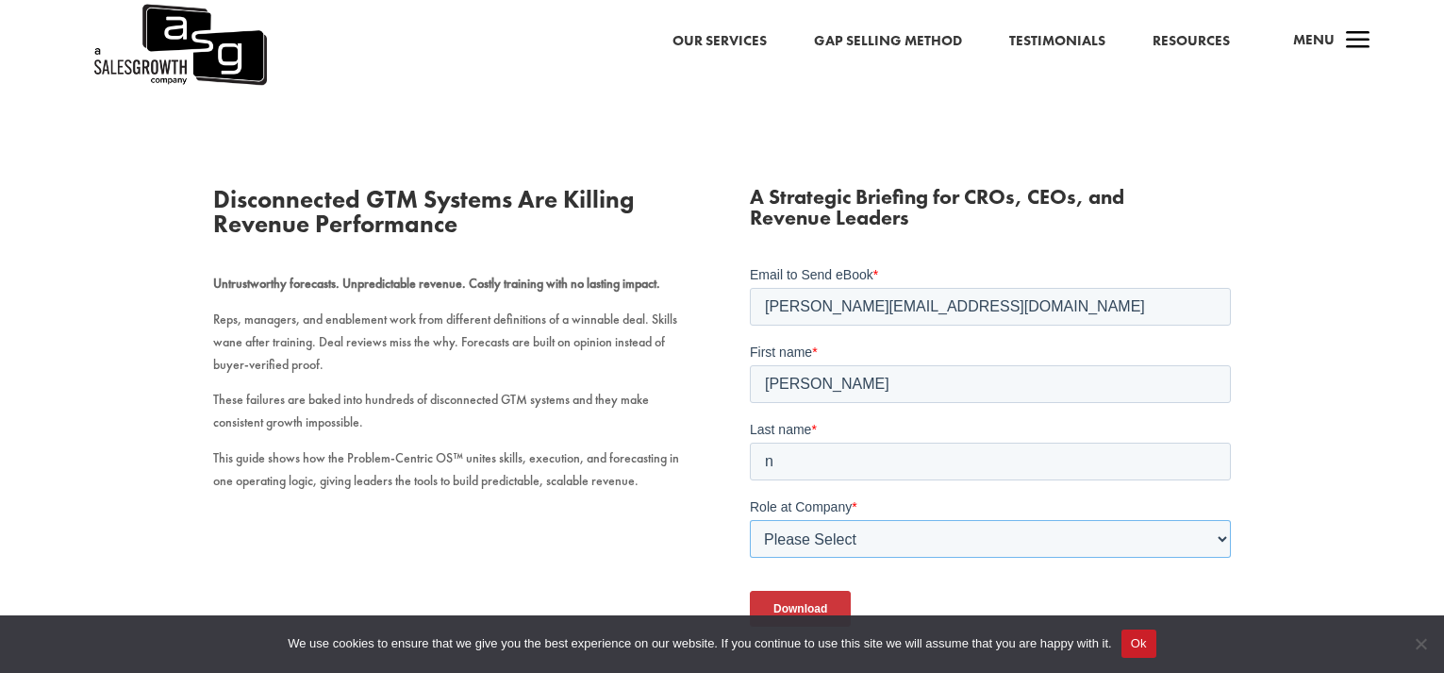
click at [840, 543] on select "Please Select C-Level (CRO, CSO, etc) Senior Leadership (VP of Sales, VP of Ena…" at bounding box center [990, 539] width 481 height 38
select select "Individual Contributor (AE, SDR, CSM, etc)"
click at [750, 520] on select "Please Select C-Level (CRO, CSO, etc) Senior Leadership (VP of Sales, VP of Ena…" at bounding box center [990, 539] width 481 height 38
click at [807, 602] on input "Download" at bounding box center [800, 609] width 101 height 36
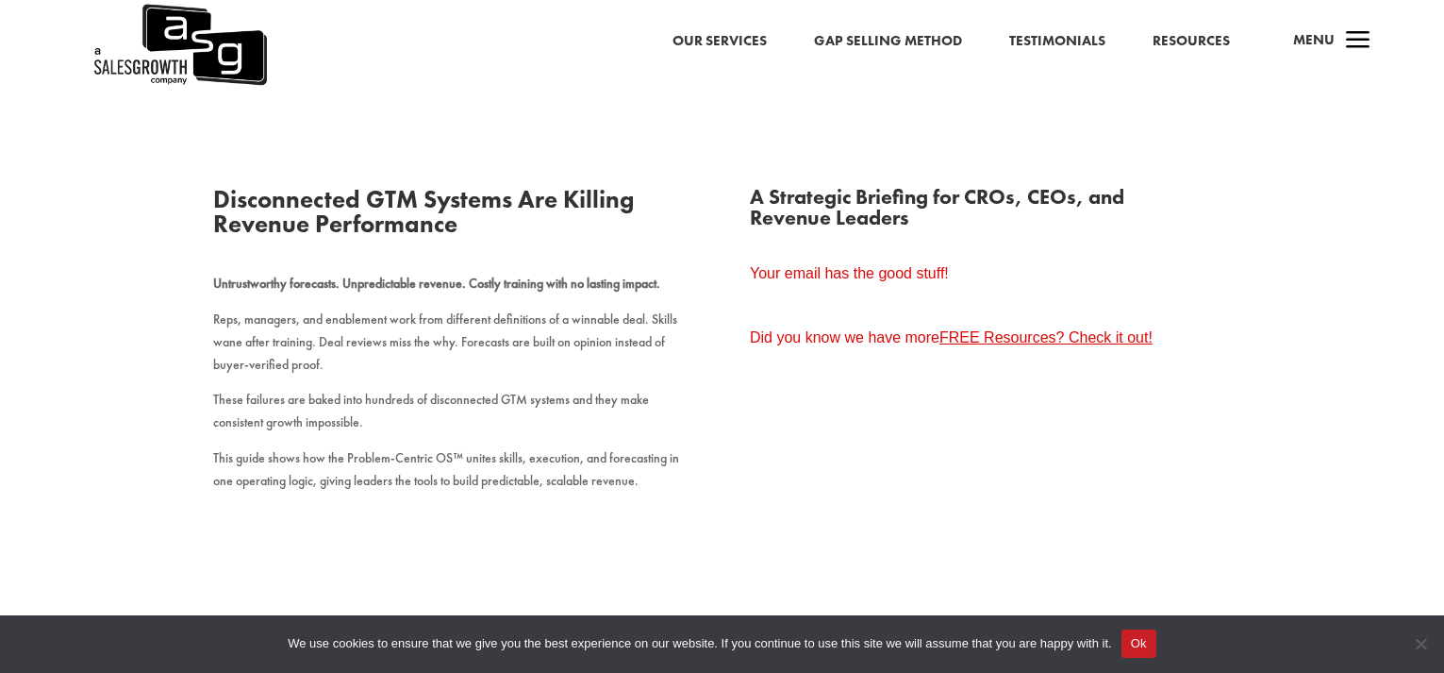
click at [970, 335] on link "FREE Resources? Check it out!" at bounding box center [1046, 337] width 213 height 16
